Goal: Information Seeking & Learning: Learn about a topic

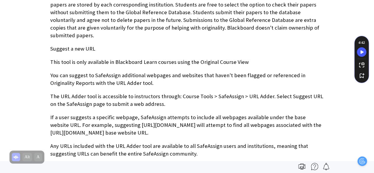
scroll to position [752, 0]
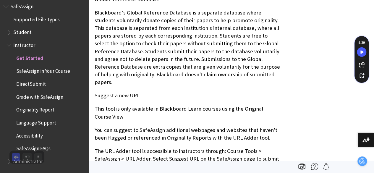
click at [37, 95] on span "Grade with SafeAssign" at bounding box center [39, 96] width 47 height 8
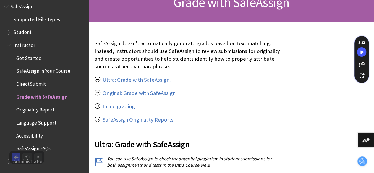
scroll to position [102, 0]
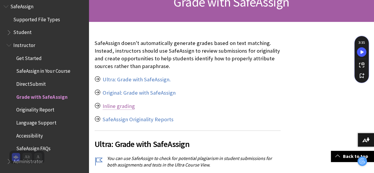
click at [106, 107] on link "Inline grading" at bounding box center [118, 105] width 32 height 7
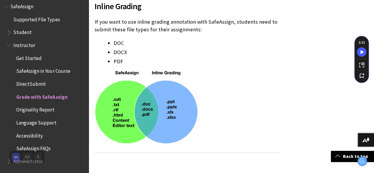
click at [37, 148] on span "SafeAssign FAQs" at bounding box center [33, 148] width 34 height 8
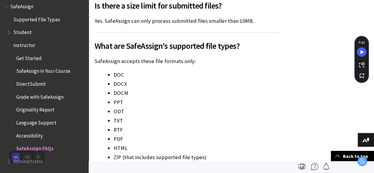
scroll to position [291, 0]
